Goal: Find specific page/section: Find specific page/section

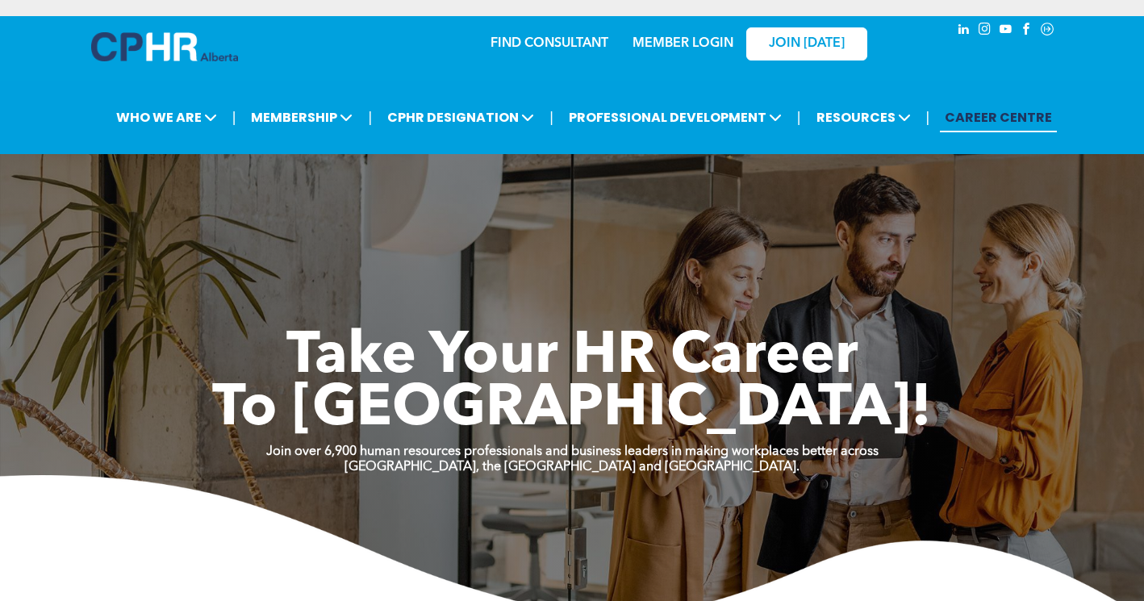
click at [668, 45] on link "MEMBER LOGIN" at bounding box center [682, 43] width 101 height 13
click at [882, 131] on span "RESOURCES" at bounding box center [863, 117] width 104 height 30
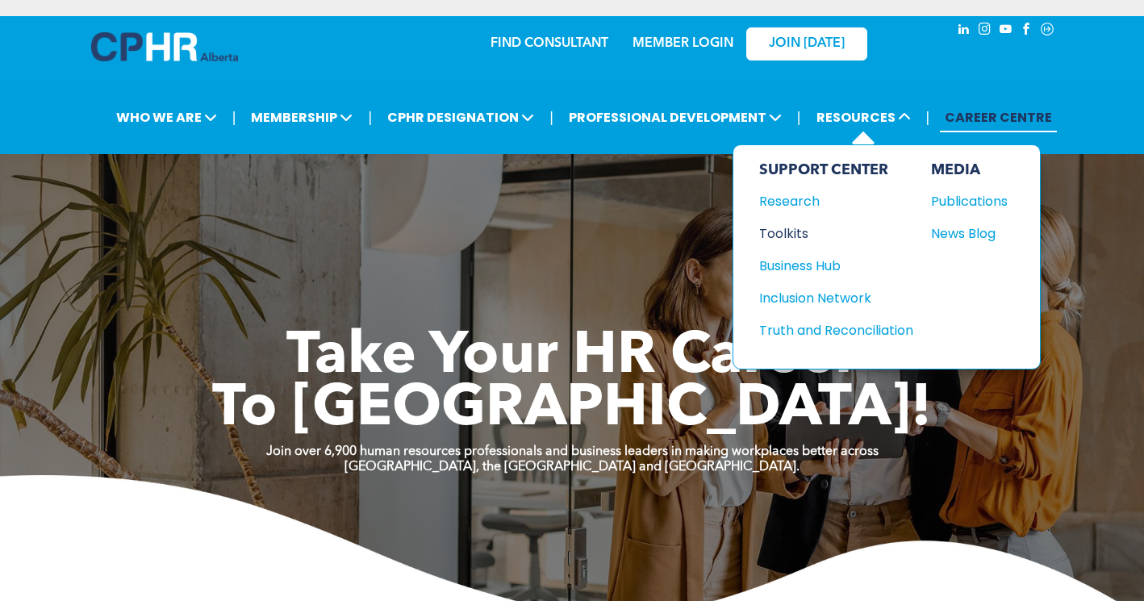
click at [773, 239] on div "Toolkits" at bounding box center [828, 233] width 139 height 20
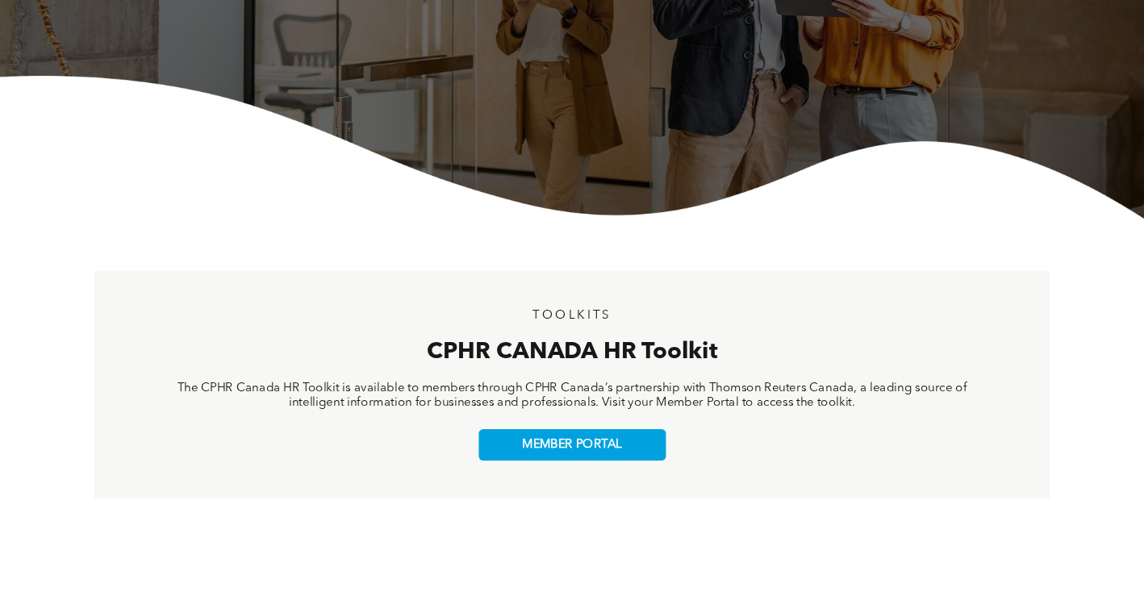
scroll to position [346, 0]
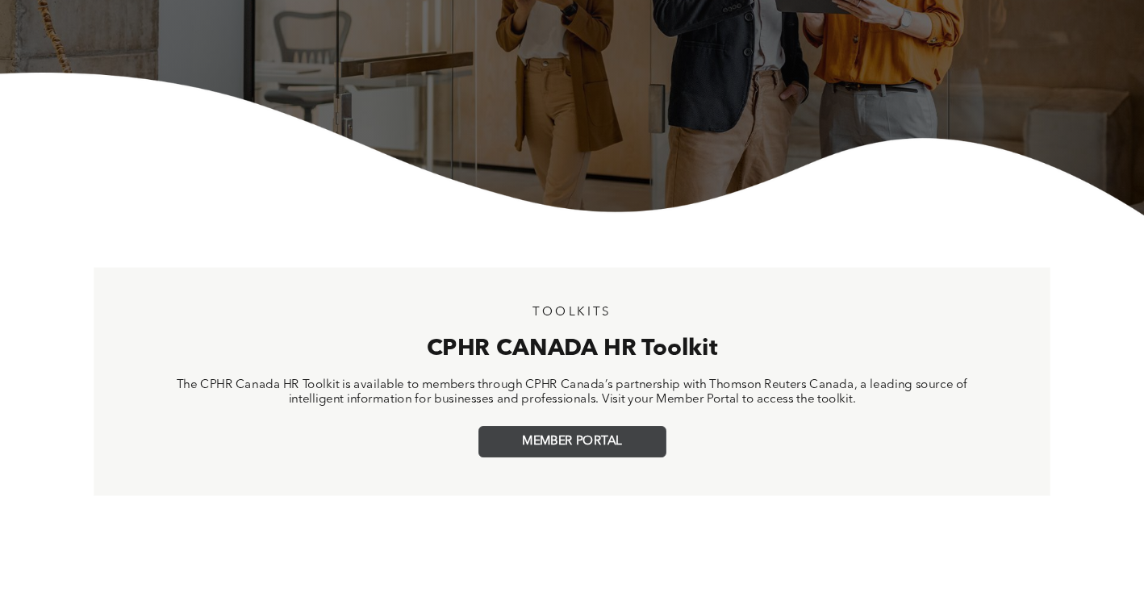
click at [557, 451] on link "MEMBER PORTAL" at bounding box center [572, 441] width 188 height 31
click at [576, 444] on span "MEMBER PORTAL" at bounding box center [571, 442] width 99 height 15
click at [145, 450] on div "TOOLKITS CPHR CANADA HR Toolkit The CPHR Canada HR Toolkit is available to memb…" at bounding box center [572, 381] width 956 height 228
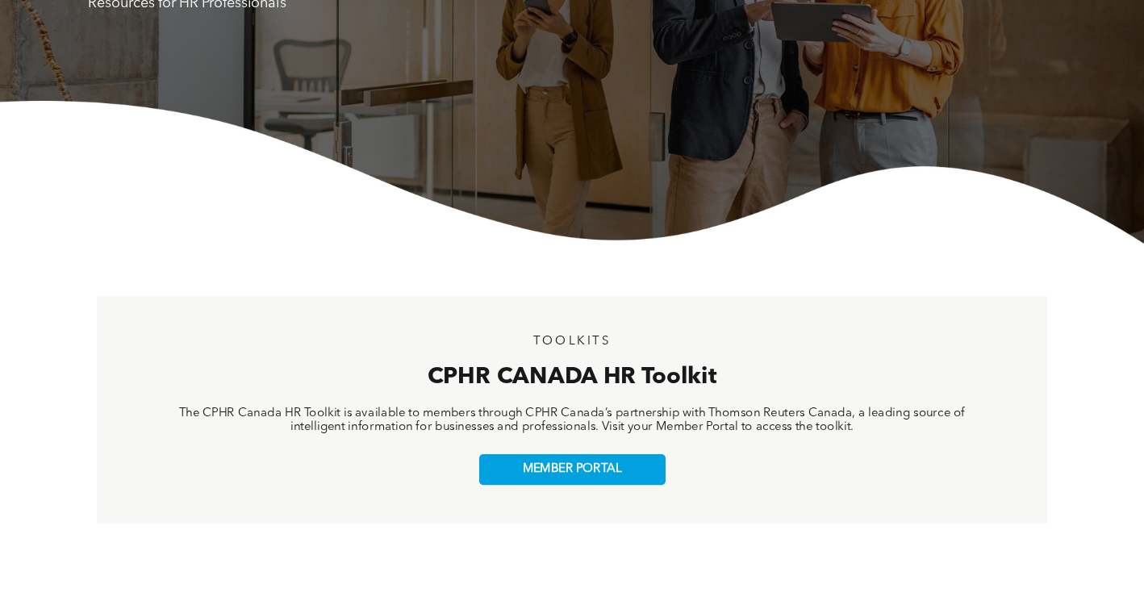
scroll to position [321, 0]
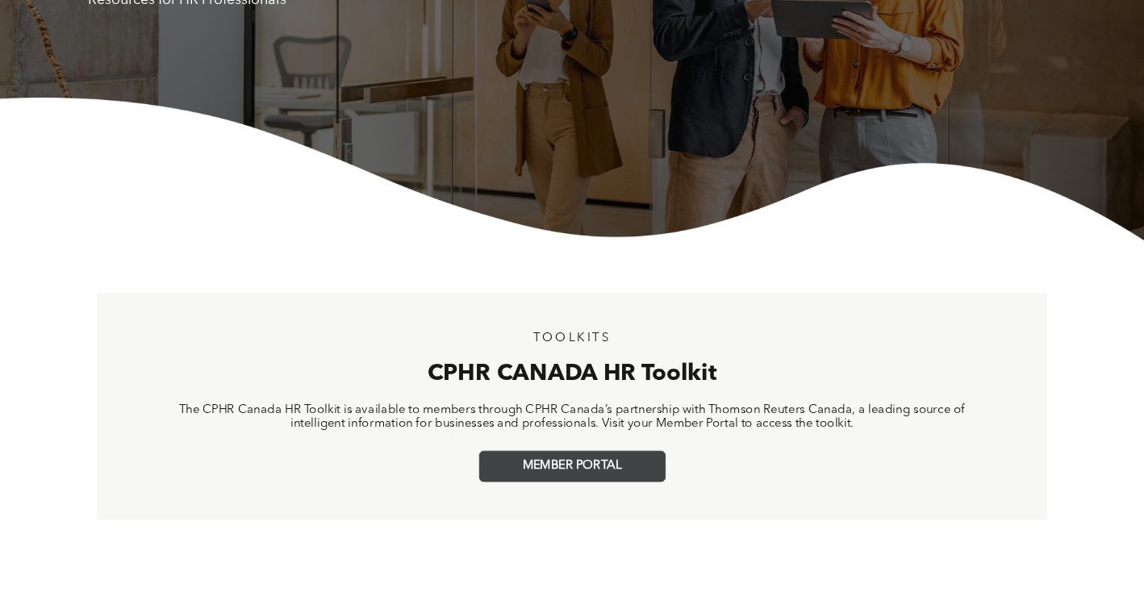
click at [582, 465] on span "MEMBER PORTAL" at bounding box center [572, 466] width 99 height 15
click at [571, 471] on span "MEMBER PORTAL" at bounding box center [572, 466] width 99 height 15
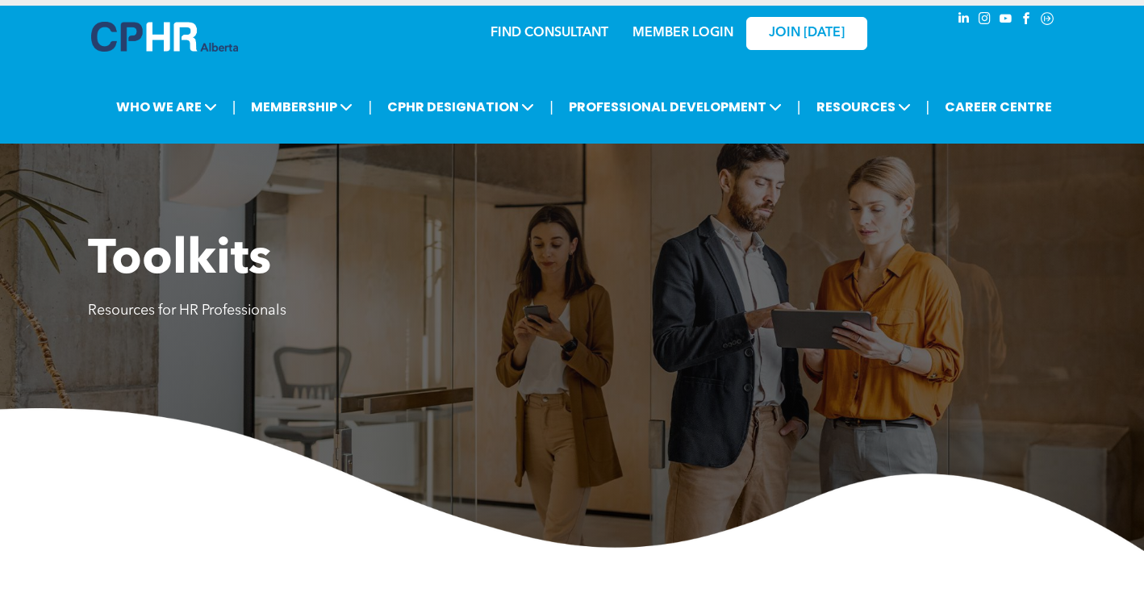
scroll to position [8, 0]
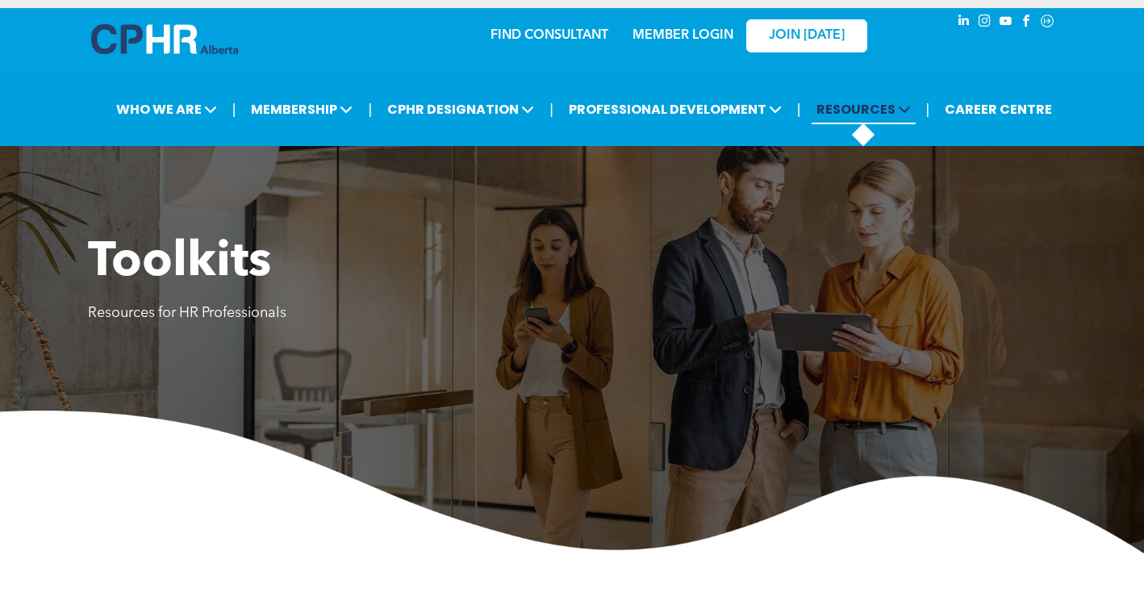
click at [874, 102] on span "RESOURCES" at bounding box center [863, 109] width 104 height 30
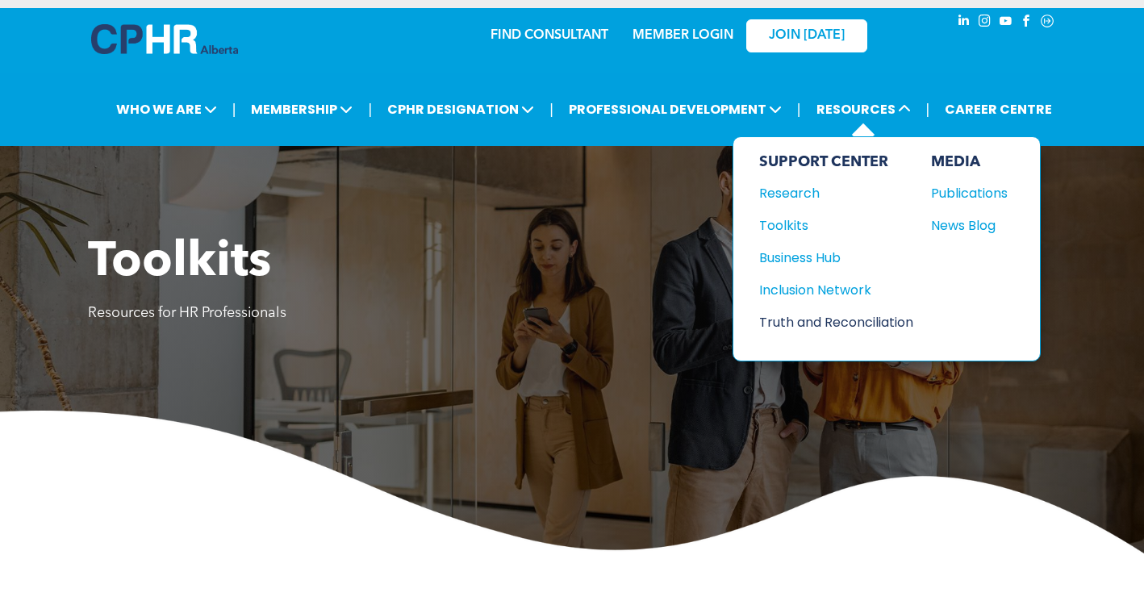
click at [878, 321] on div "Truth and Reconciliation" at bounding box center [828, 322] width 139 height 20
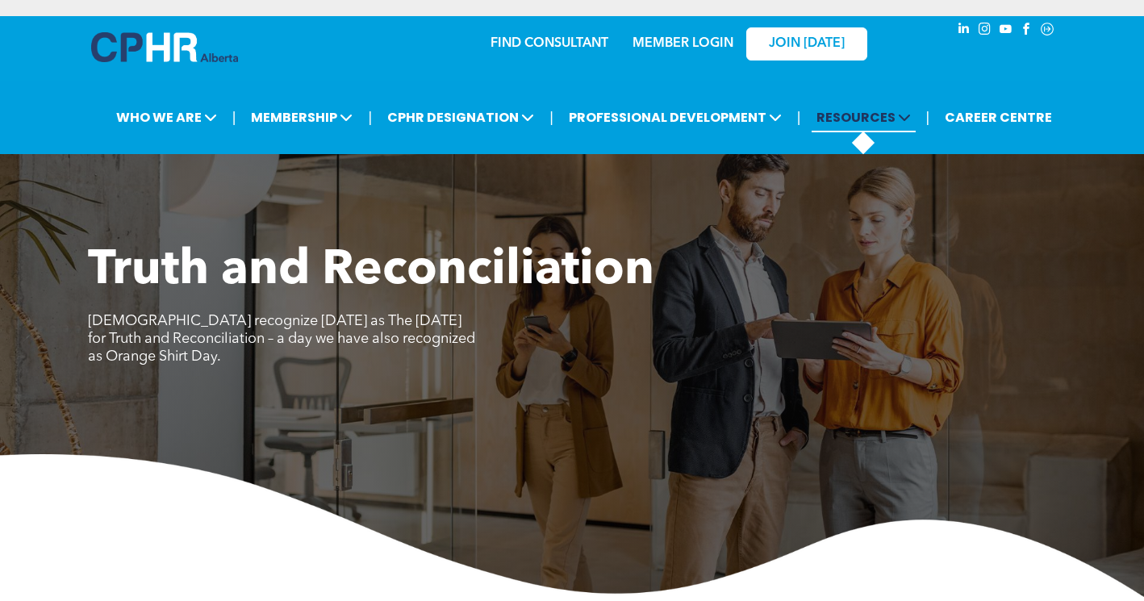
click at [872, 131] on span "RESOURCES" at bounding box center [863, 117] width 104 height 30
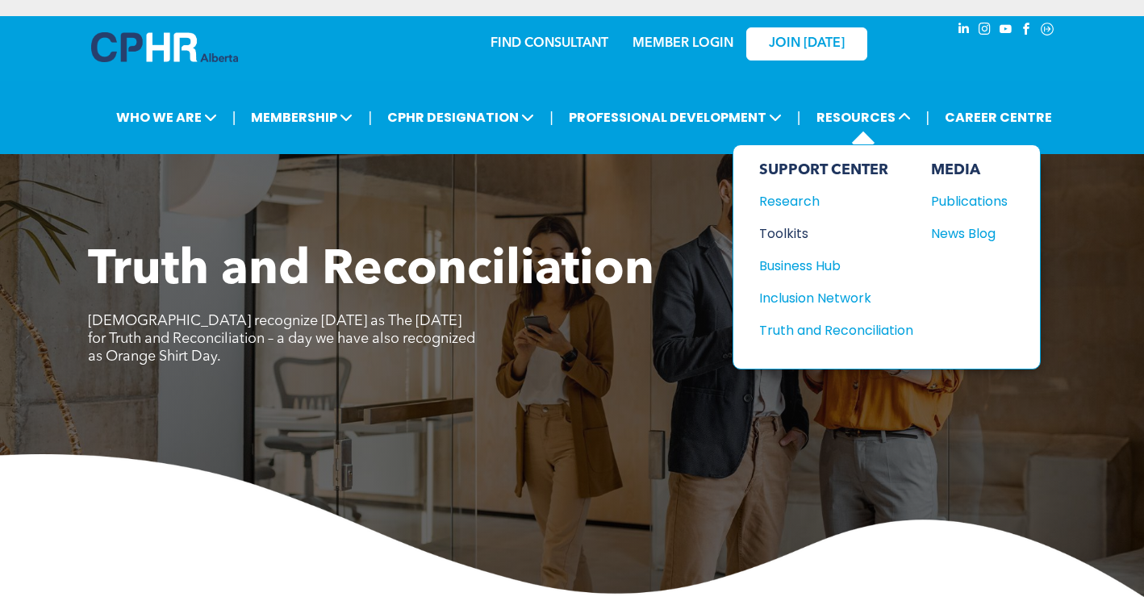
click at [796, 239] on div "Toolkits" at bounding box center [828, 233] width 139 height 20
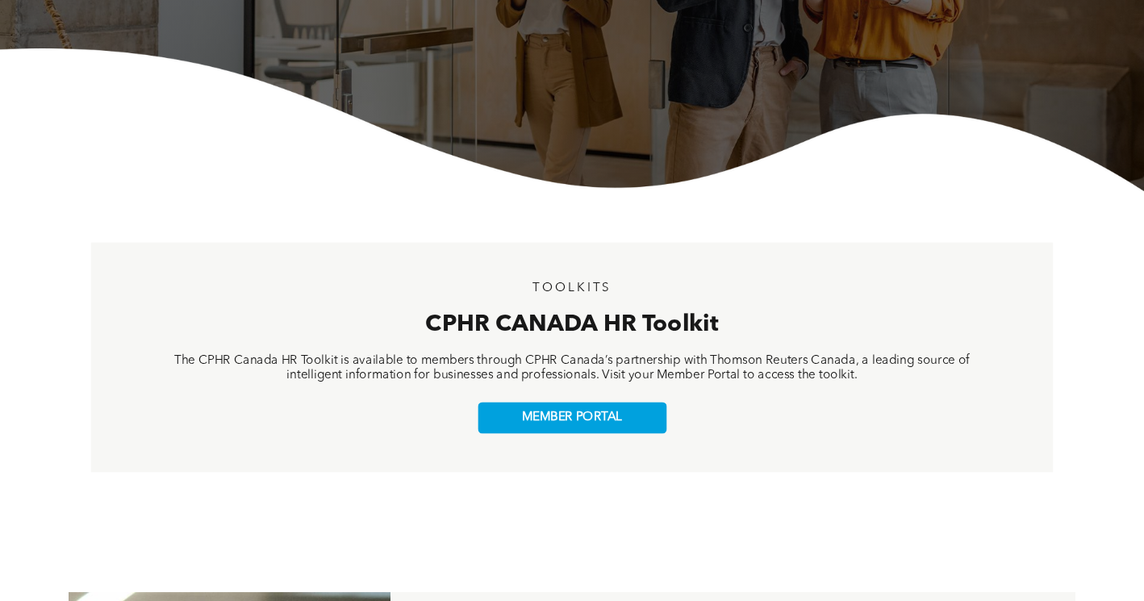
scroll to position [370, 0]
click at [536, 403] on link "MEMBER PORTAL" at bounding box center [572, 417] width 189 height 31
